Goal: Task Accomplishment & Management: Manage account settings

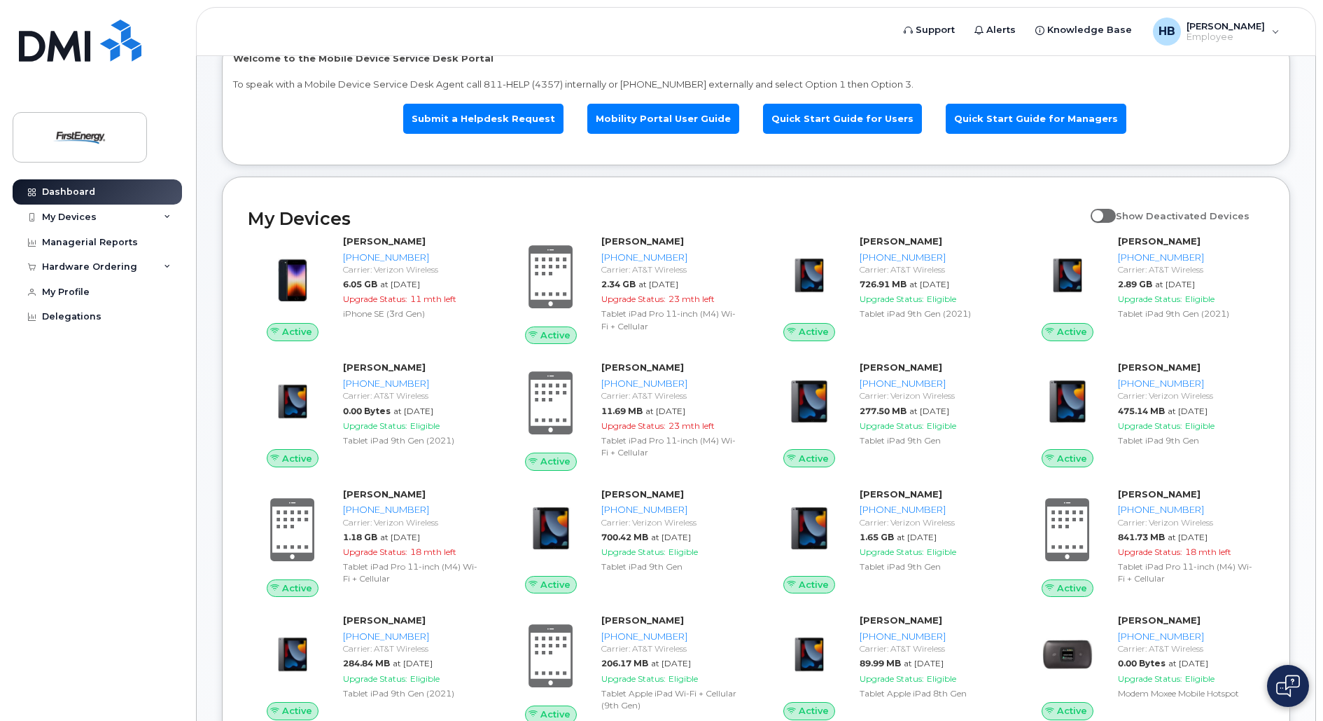
scroll to position [140, 0]
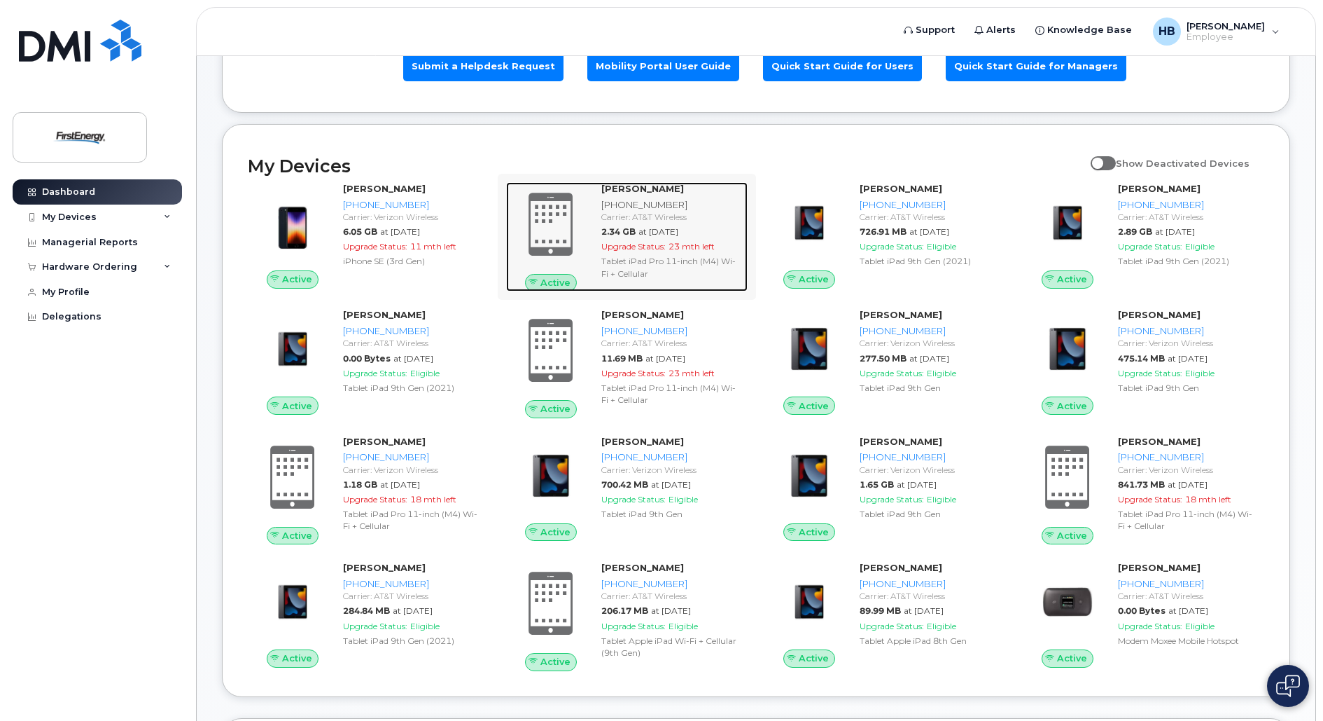
click at [636, 189] on strong "[PERSON_NAME]" at bounding box center [642, 188] width 83 height 11
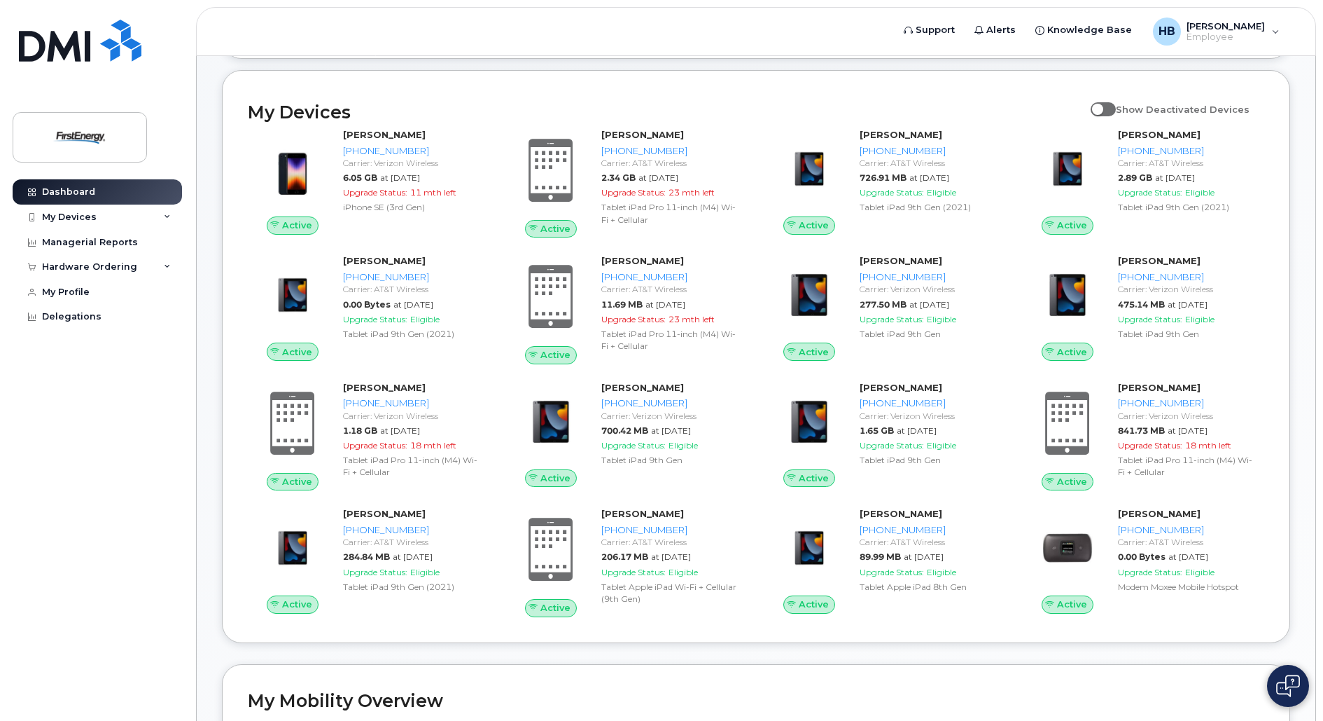
scroll to position [210, 0]
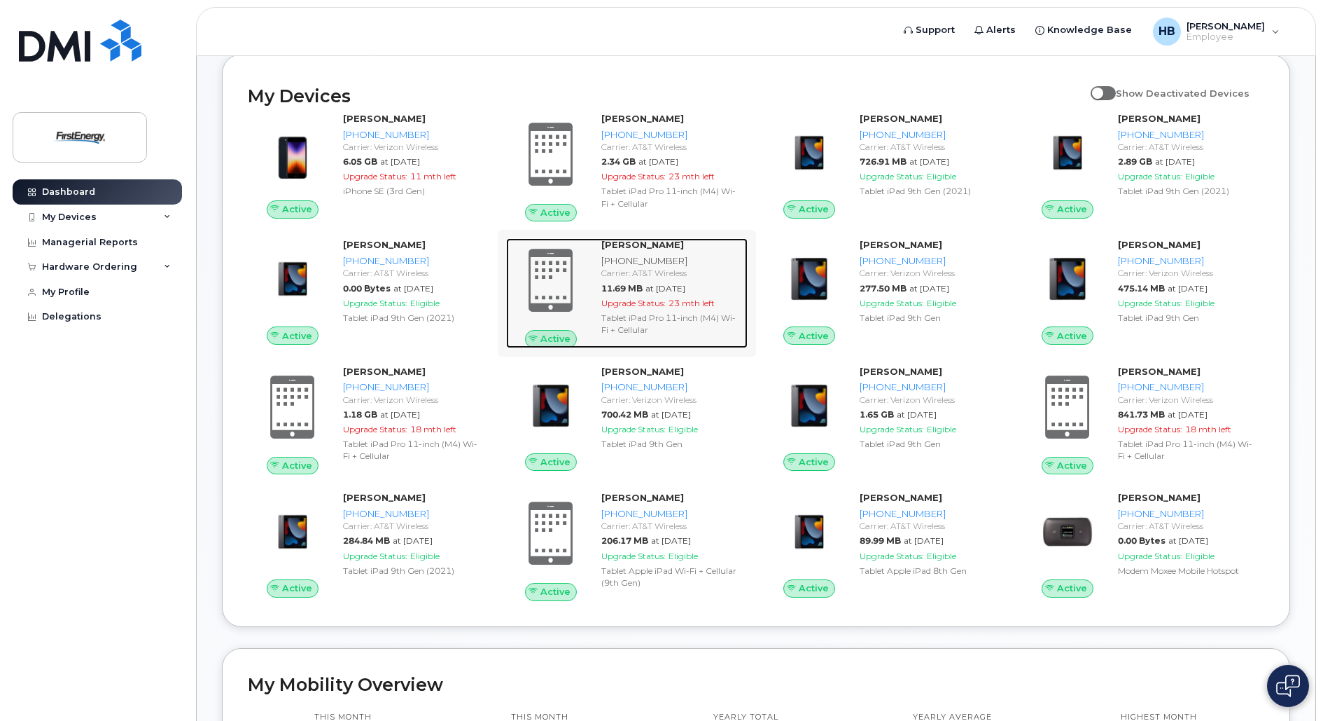
click at [635, 275] on div "Carrier: AT&T Wireless" at bounding box center [671, 273] width 141 height 12
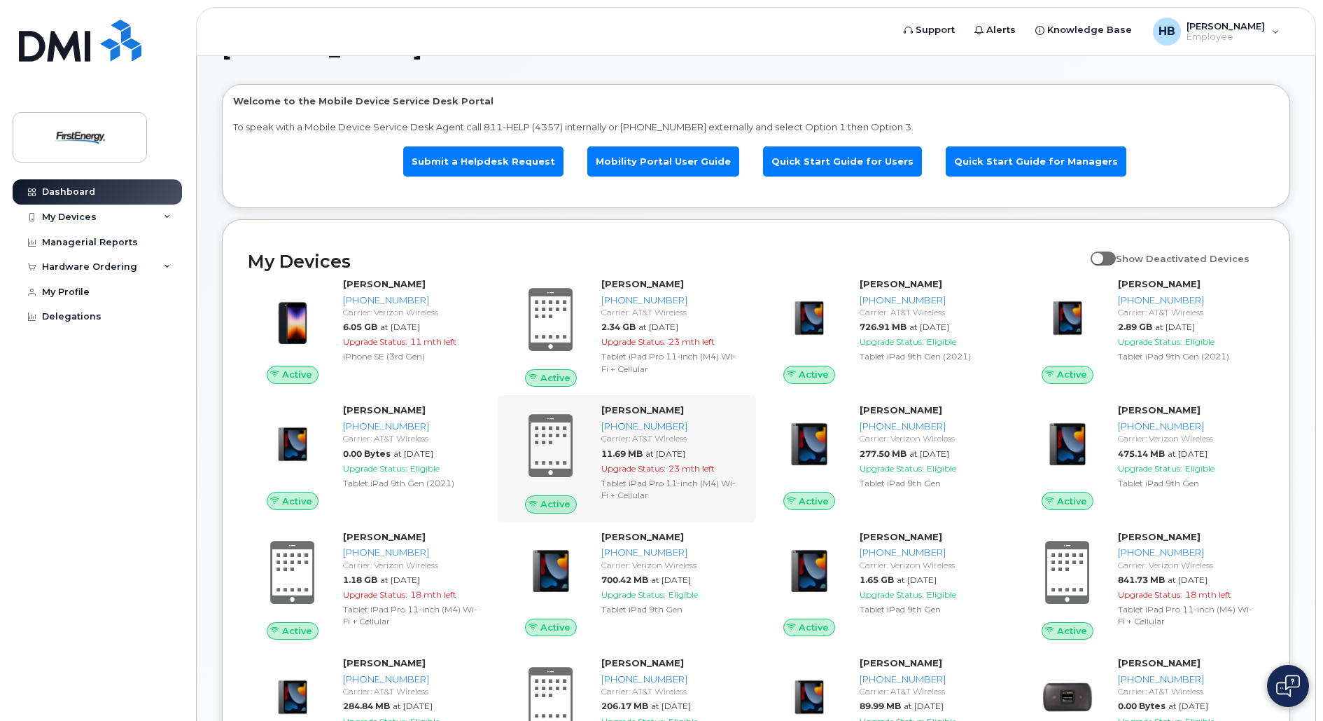
scroll to position [70, 0]
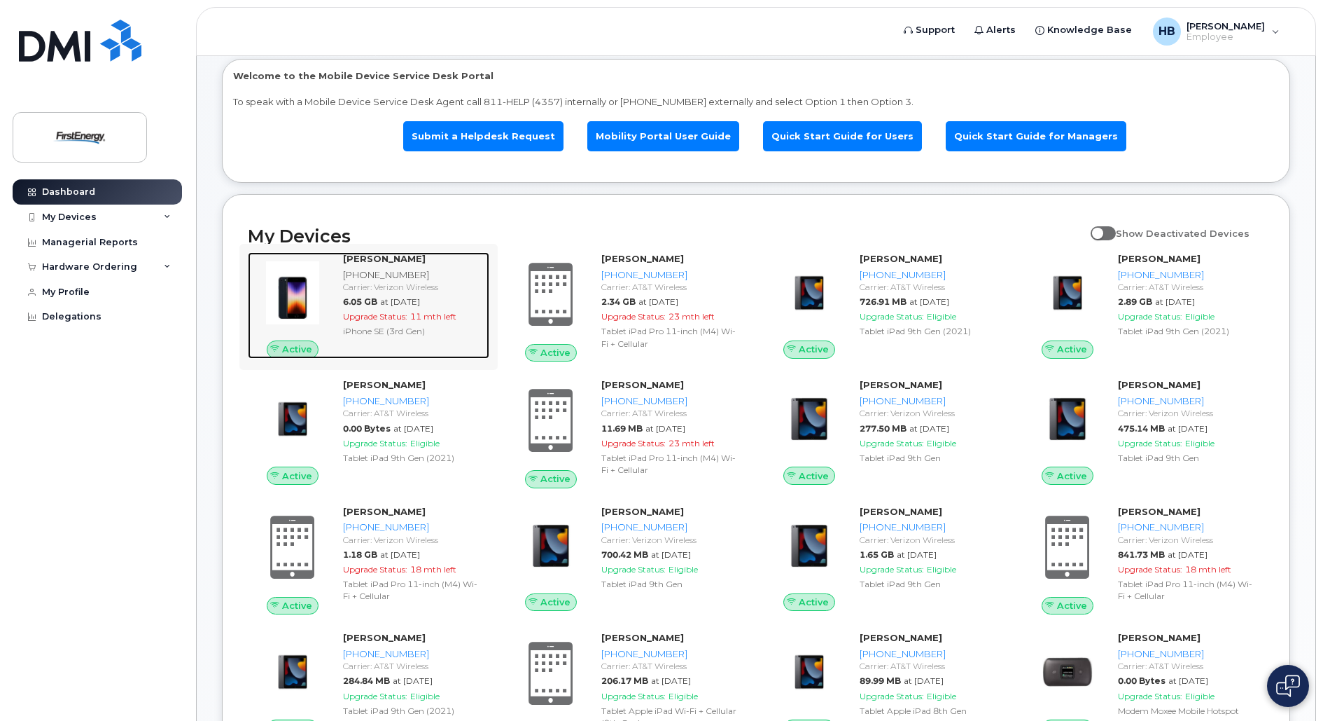
click at [394, 285] on div "Carrier: Verizon Wireless" at bounding box center [413, 287] width 141 height 12
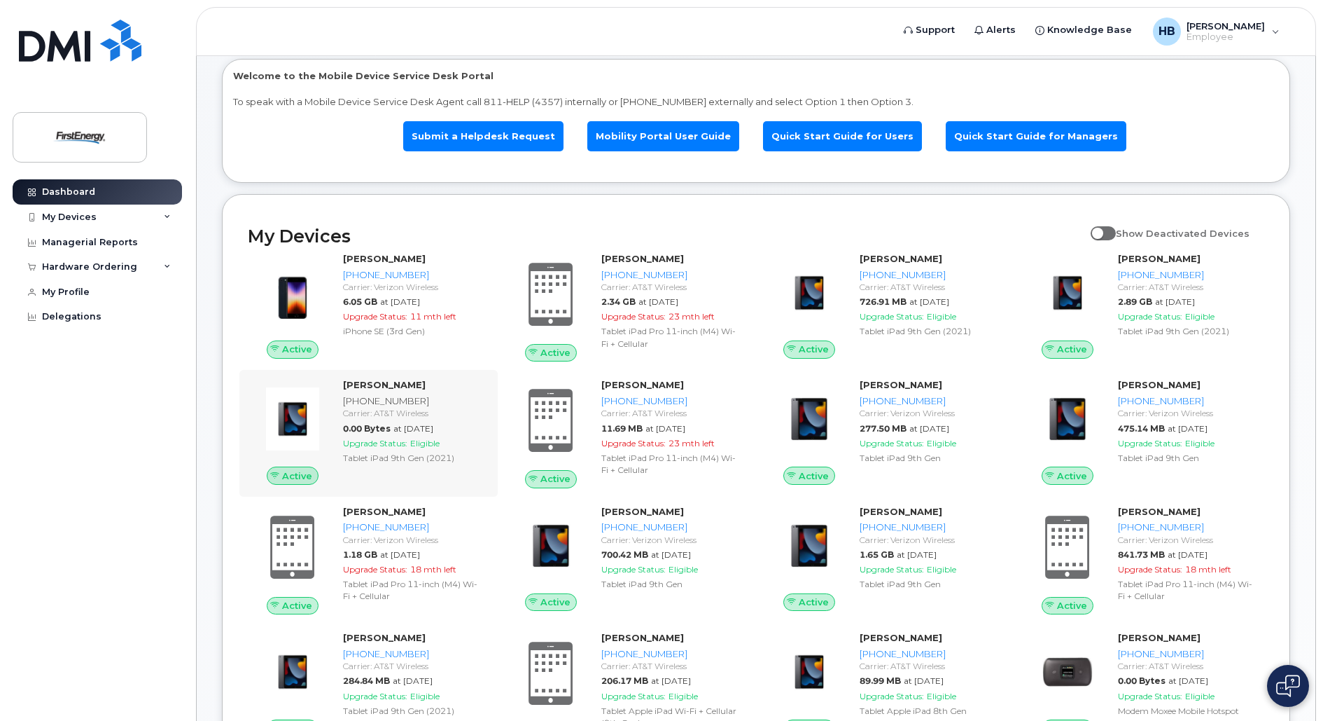
scroll to position [92, 0]
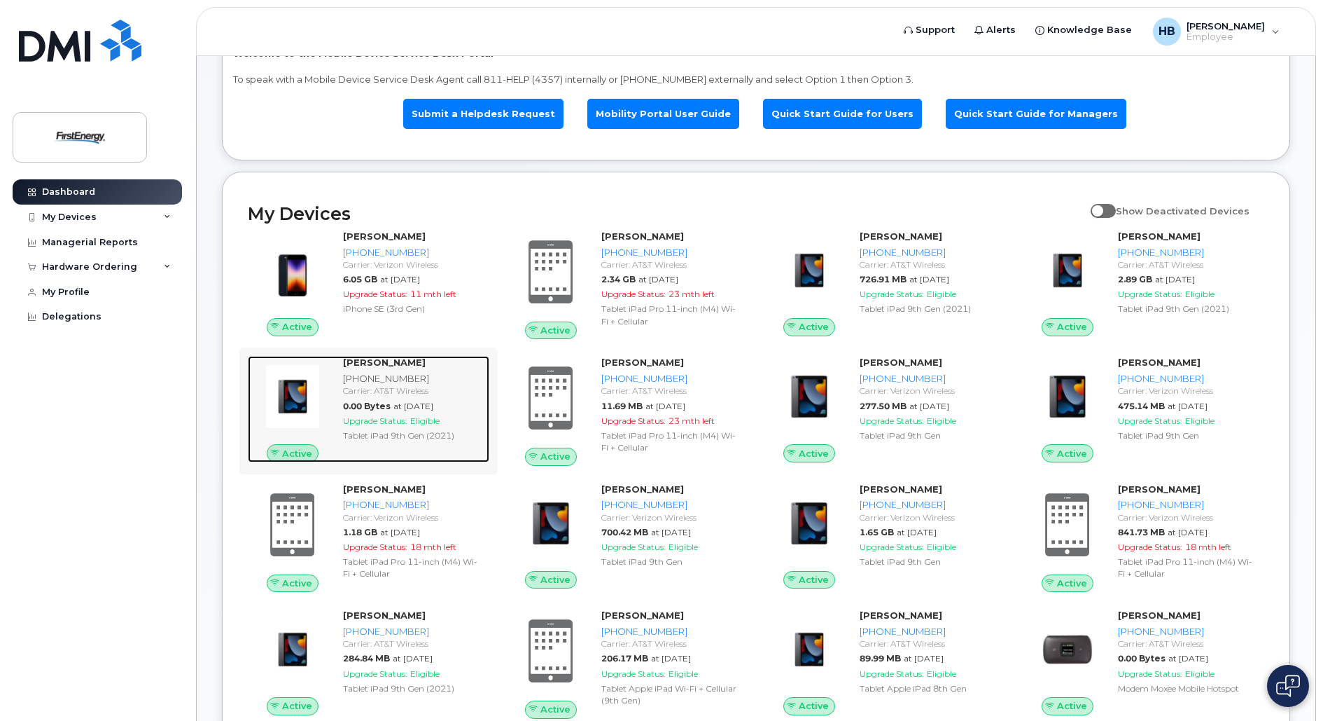
click at [393, 387] on div "Carrier: AT&T Wireless" at bounding box center [413, 390] width 141 height 12
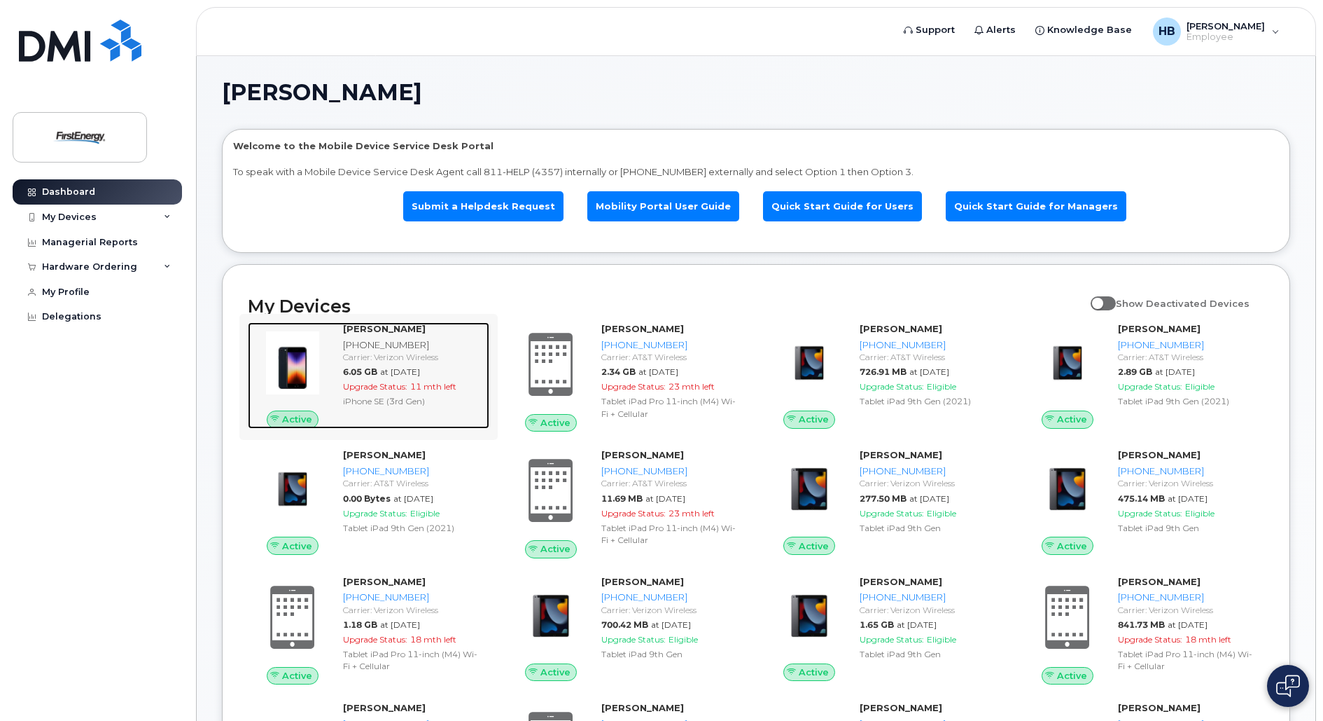
click at [389, 363] on div "[PERSON_NAME] [PHONE_NUMBER] Carrier: Verizon Wireless 6.05 GB at [DATE] Upgrad…" at bounding box center [414, 375] width 152 height 106
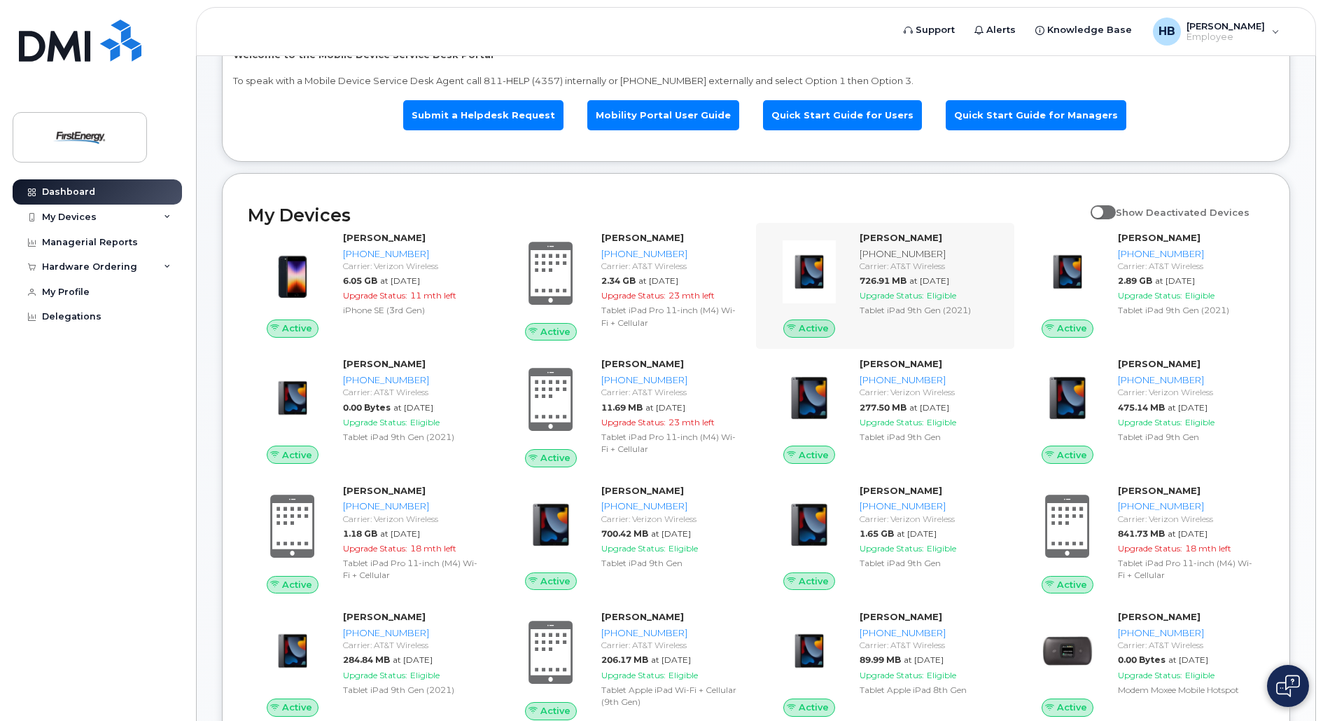
scroll to position [70, 0]
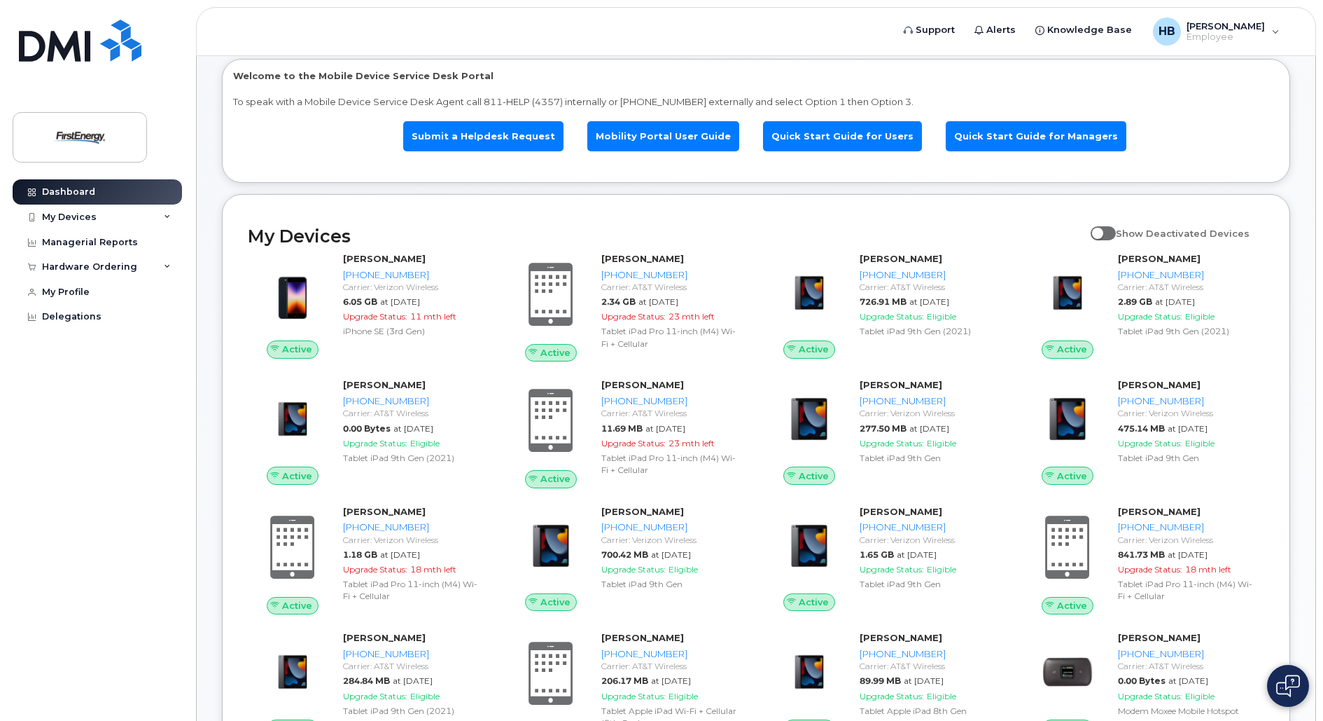
click at [1116, 233] on span at bounding box center [1103, 233] width 25 height 14
click at [1102, 231] on input "Show Deactivated Devices" at bounding box center [1096, 225] width 11 height 11
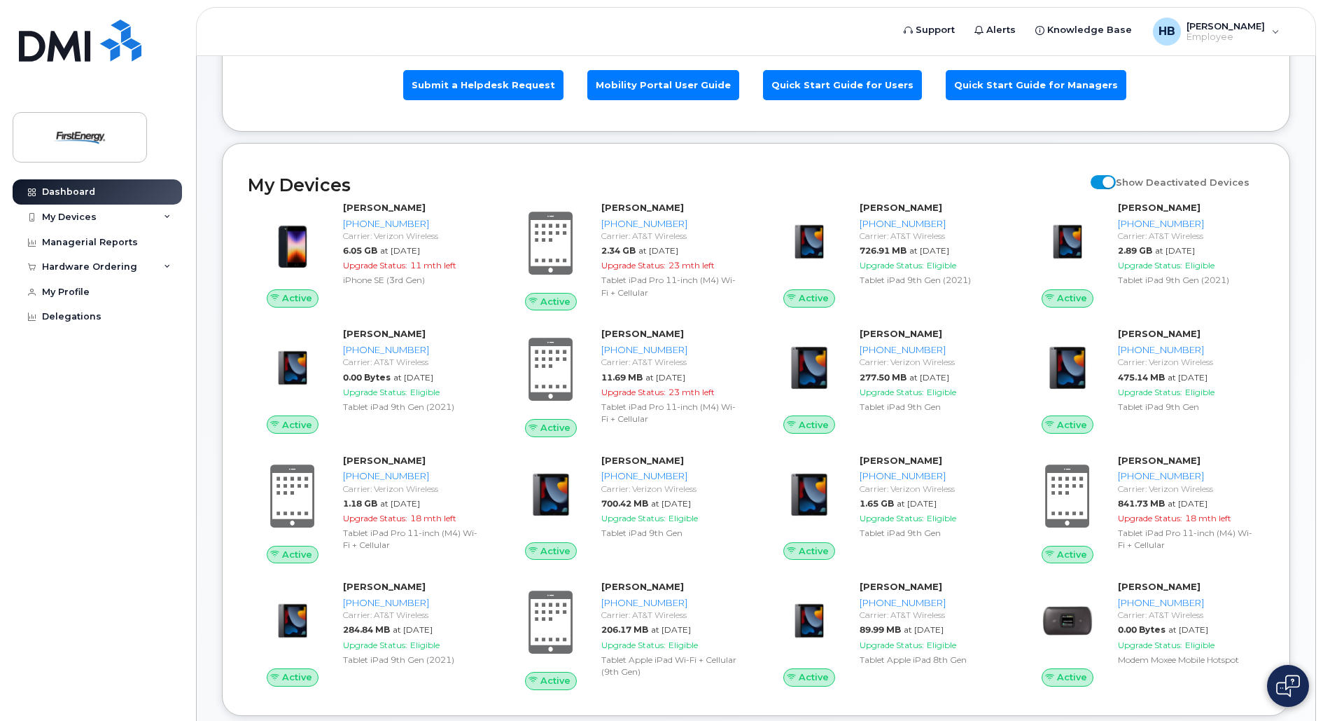
scroll to position [0, 0]
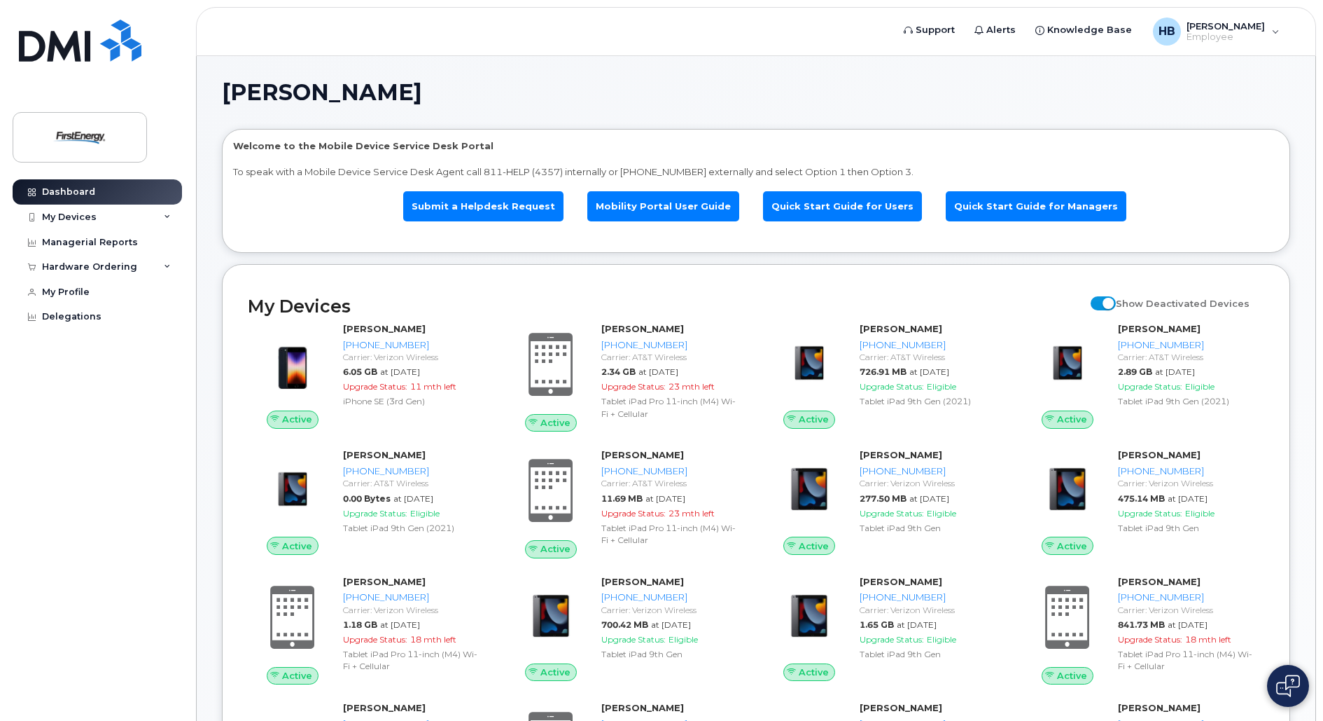
click at [1113, 303] on span at bounding box center [1103, 303] width 25 height 14
click at [1102, 301] on input "Show Deactivated Devices" at bounding box center [1096, 295] width 11 height 11
checkbox input "false"
